Goal: Task Accomplishment & Management: Manage account settings

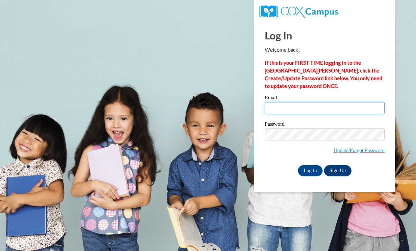
click at [323, 113] on input "Email" at bounding box center [325, 108] width 120 height 12
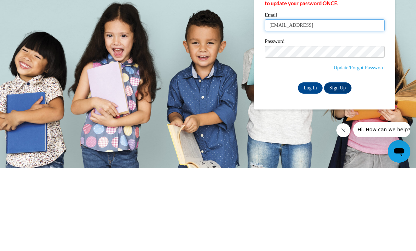
type input "[EMAIL_ADDRESS][DOMAIN_NAME]"
click at [314, 165] on input "Log In" at bounding box center [310, 170] width 25 height 11
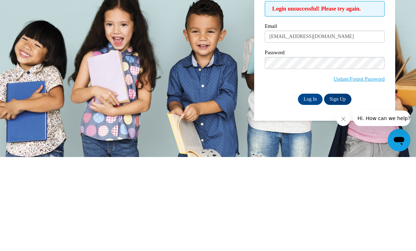
click at [318, 188] on input "Log In" at bounding box center [310, 193] width 25 height 11
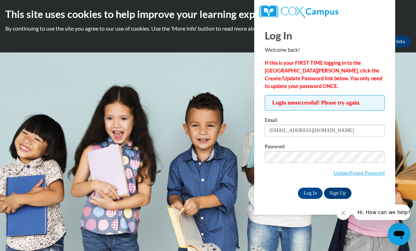
click at [331, 150] on label "Password" at bounding box center [325, 147] width 120 height 7
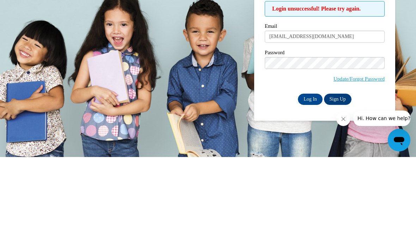
click at [313, 188] on input "Log In" at bounding box center [310, 193] width 25 height 11
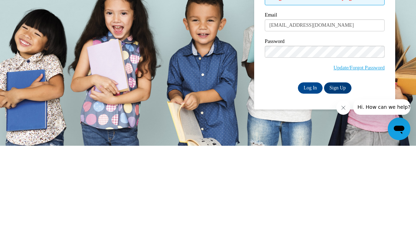
click at [314, 188] on input "Log In" at bounding box center [310, 193] width 25 height 11
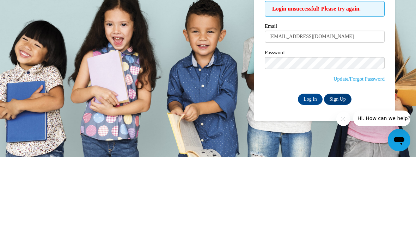
click at [314, 188] on input "Log In" at bounding box center [310, 193] width 25 height 11
click at [313, 188] on input "Log In" at bounding box center [310, 193] width 25 height 11
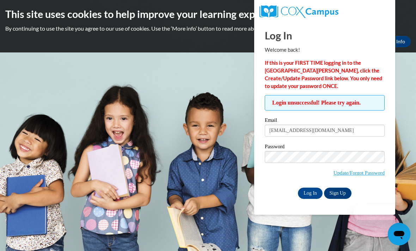
click at [372, 176] on link "Update/Forgot Password" at bounding box center [358, 173] width 51 height 6
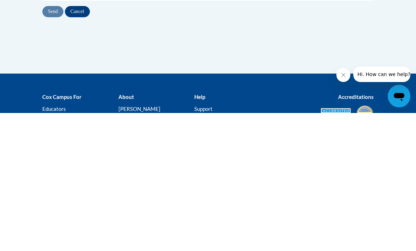
type input "[EMAIL_ADDRESS][DOMAIN_NAME]"
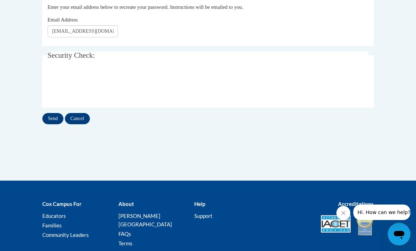
click at [53, 117] on input "Send" at bounding box center [52, 118] width 21 height 11
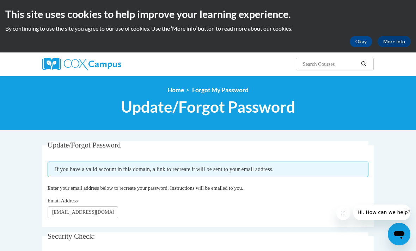
click at [100, 64] on img at bounding box center [81, 64] width 79 height 13
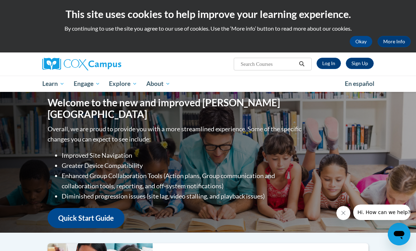
click at [329, 63] on link "Log In" at bounding box center [329, 63] width 24 height 11
click at [362, 39] on button "Okay" at bounding box center [361, 41] width 23 height 11
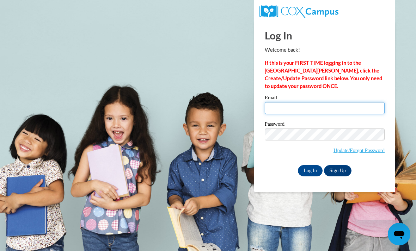
click at [341, 110] on input "Email" at bounding box center [325, 108] width 120 height 12
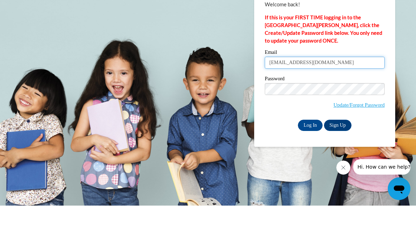
type input "[EMAIL_ADDRESS][DOMAIN_NAME]"
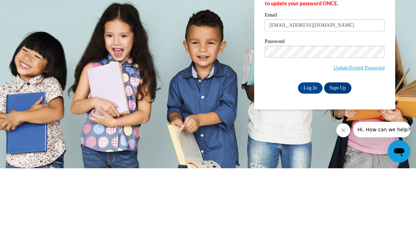
click at [309, 165] on input "Log In" at bounding box center [310, 170] width 25 height 11
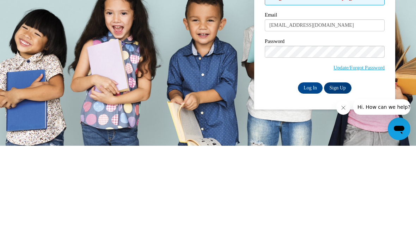
click at [312, 188] on input "Log In" at bounding box center [310, 193] width 25 height 11
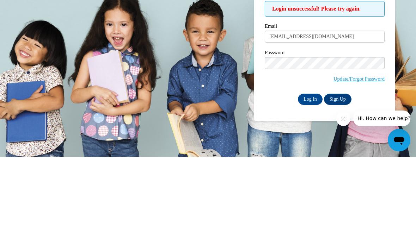
click at [310, 188] on input "Log In" at bounding box center [310, 193] width 25 height 11
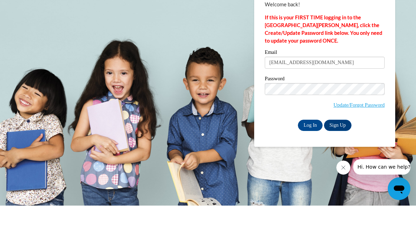
type input "[EMAIL_ADDRESS][DOMAIN_NAME]"
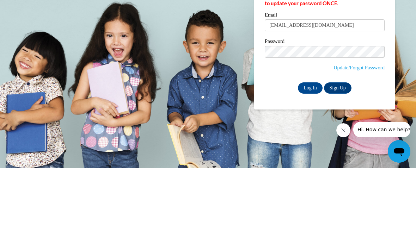
click at [312, 165] on input "Log In" at bounding box center [310, 170] width 25 height 11
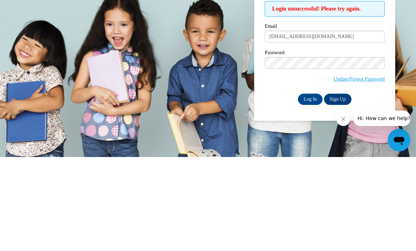
click at [314, 188] on input "Log In" at bounding box center [310, 193] width 25 height 11
